Goal: Task Accomplishment & Management: Complete application form

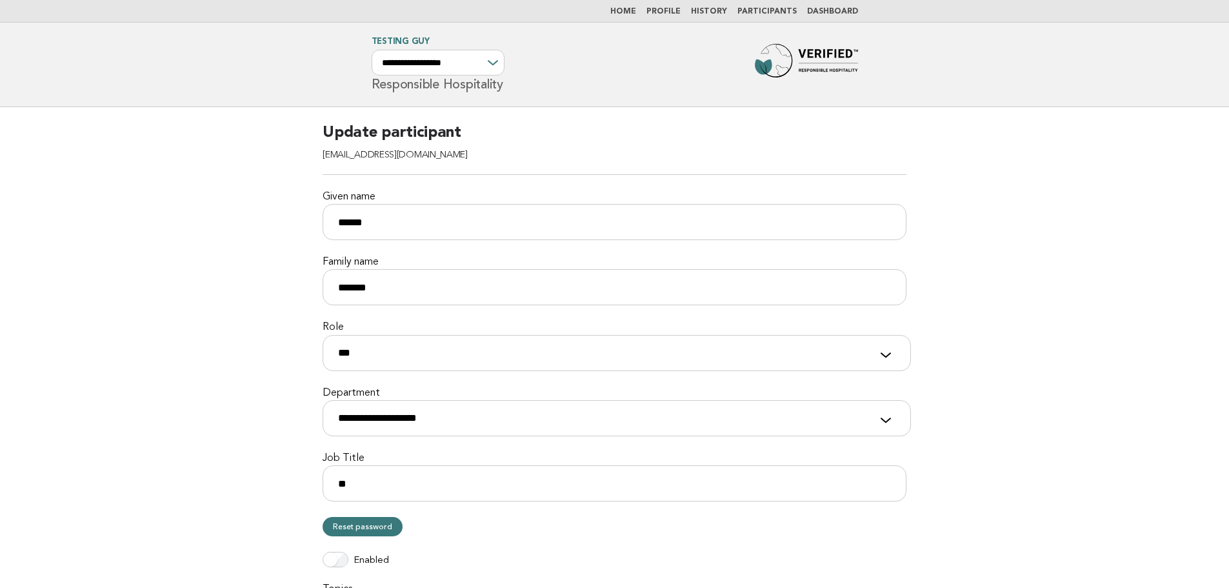
click at [631, 16] on li "Home" at bounding box center [623, 11] width 26 height 10
click at [634, 14] on link "Home" at bounding box center [623, 12] width 26 height 8
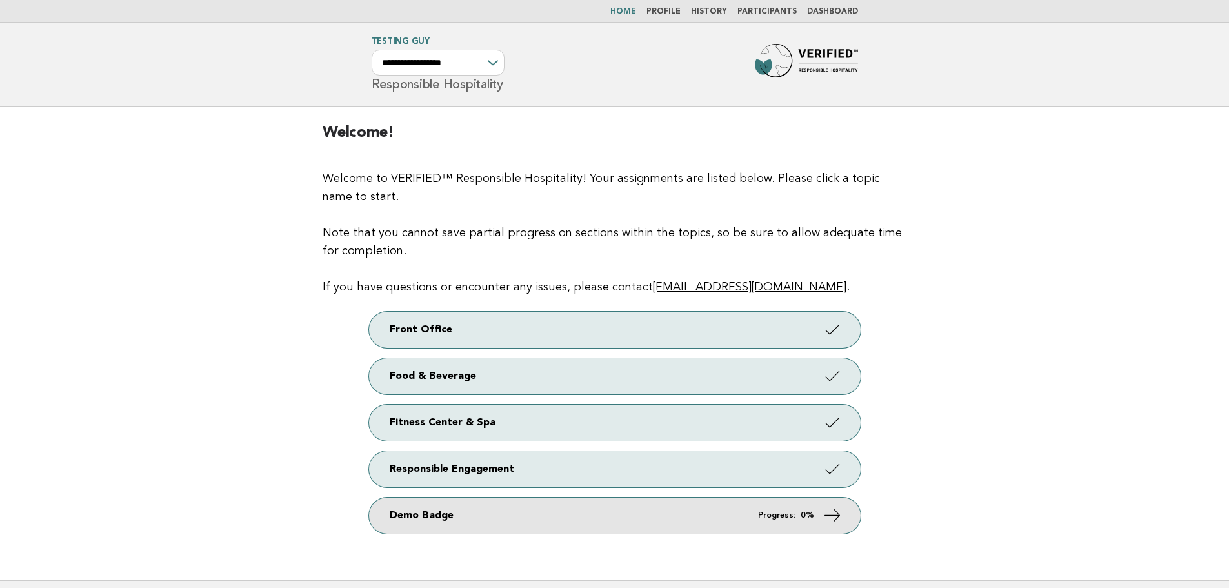
click at [521, 518] on link "Demo Badge Progress: 0%" at bounding box center [614, 515] width 491 height 36
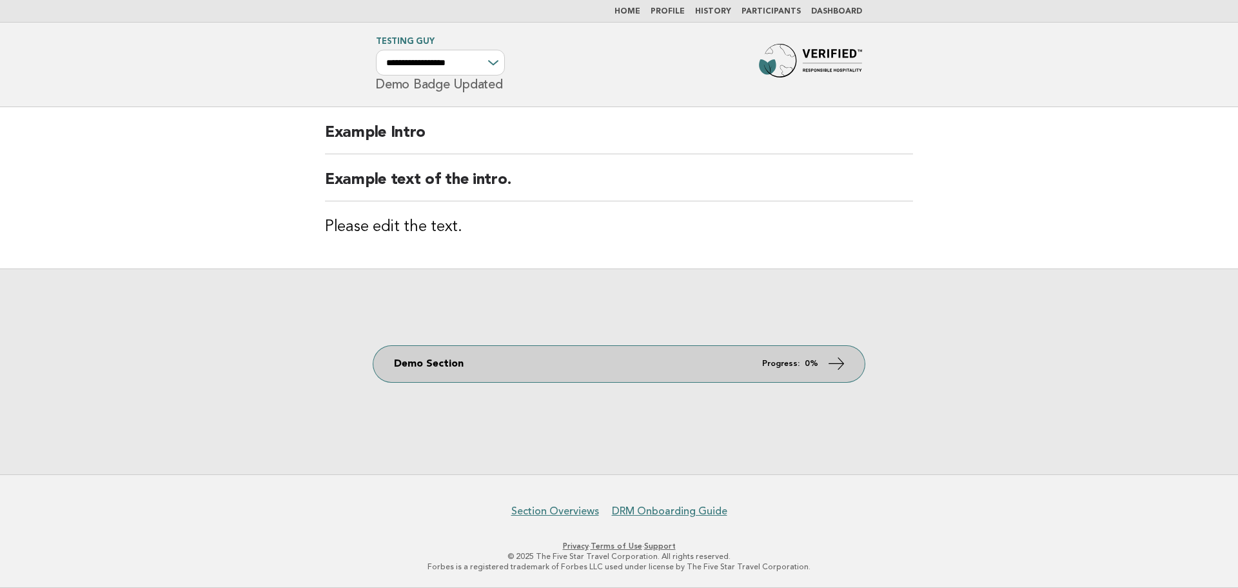
click at [438, 372] on link "Demo Section Progress: 0%" at bounding box center [618, 364] width 491 height 36
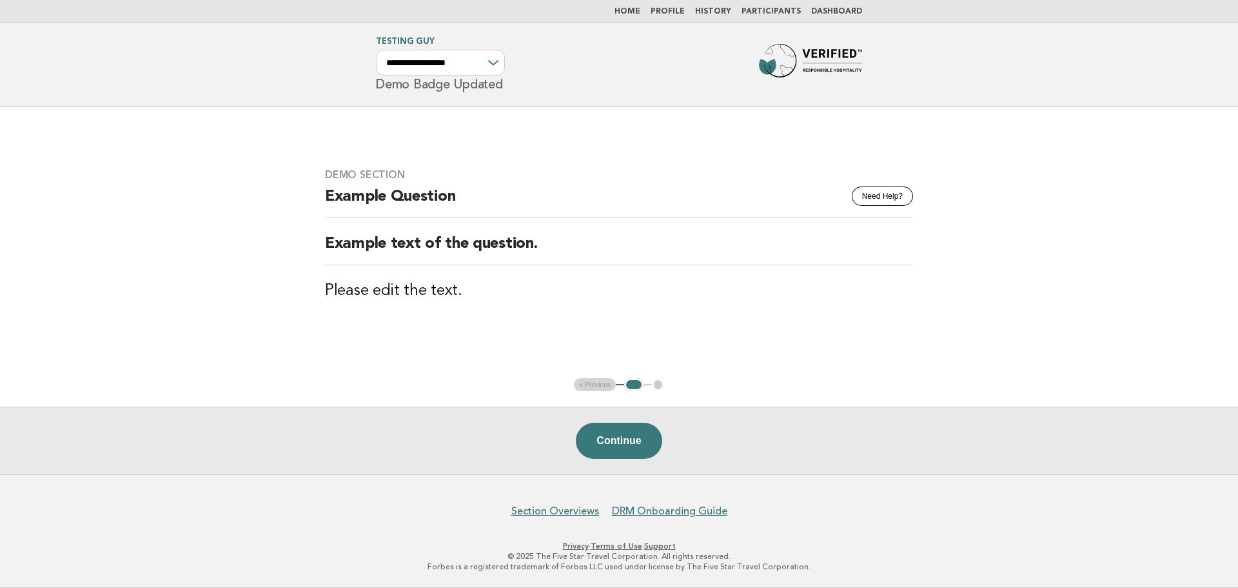
click at [395, 41] on link "Testing Guy" at bounding box center [405, 41] width 58 height 8
click at [638, 13] on link "Home" at bounding box center [628, 12] width 26 height 8
